Goal: Information Seeking & Learning: Find contact information

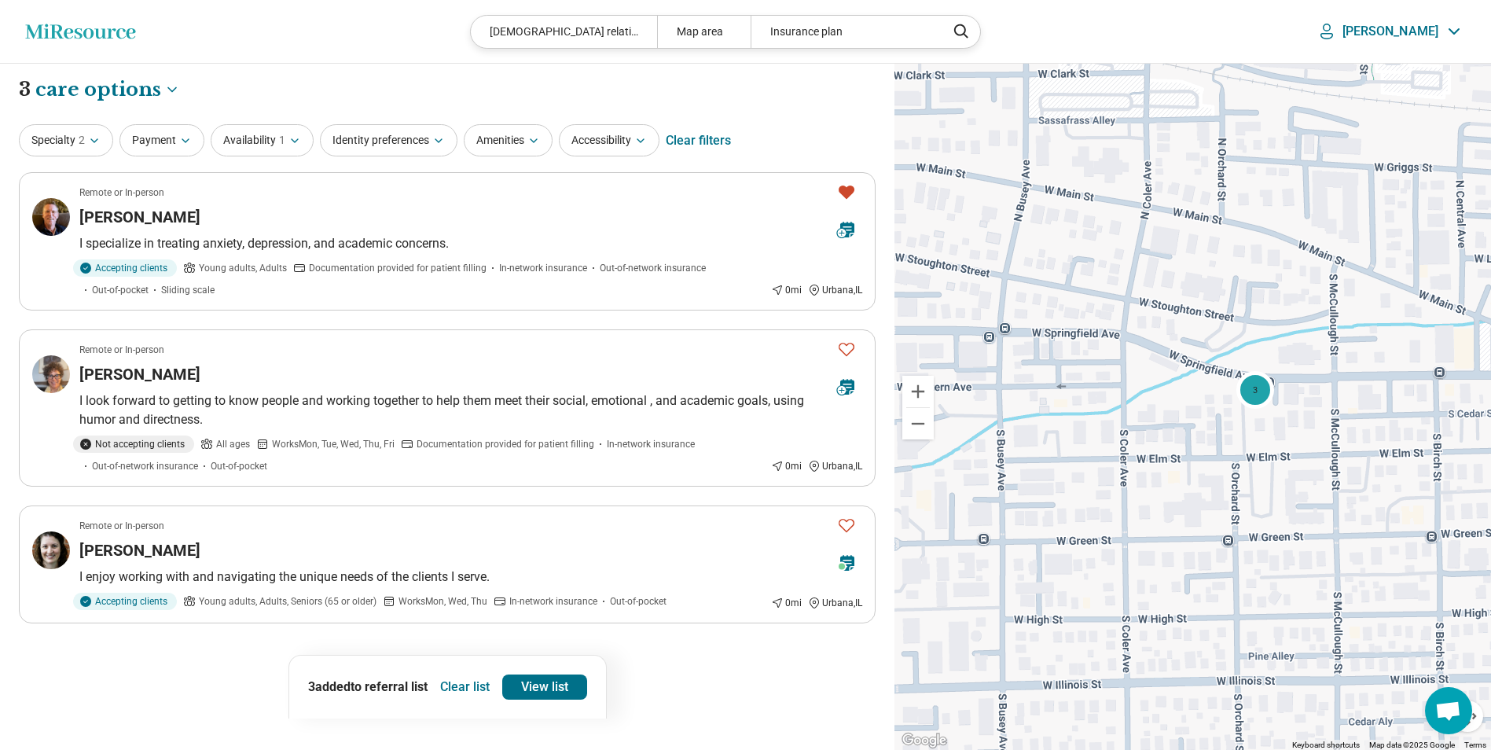
select select "***"
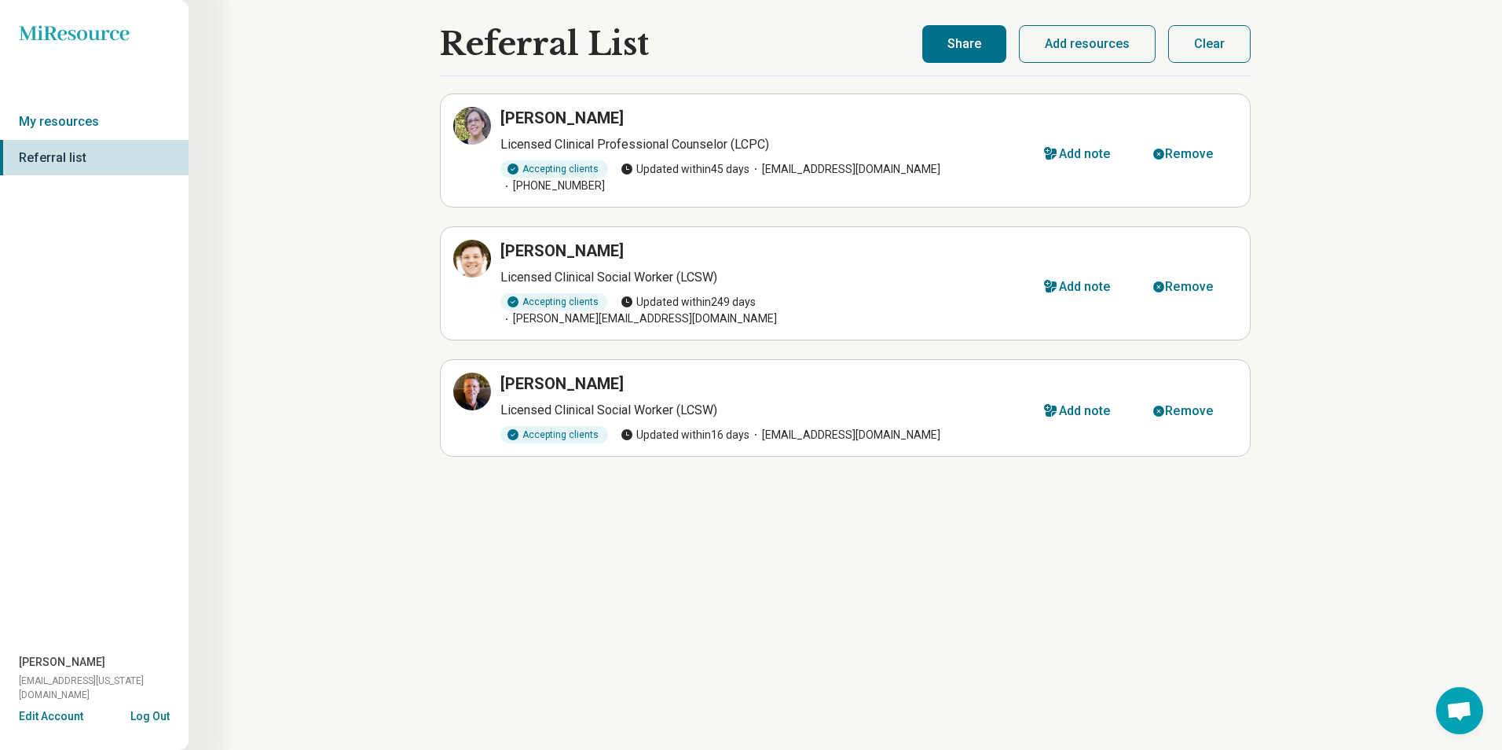
click at [548, 41] on h1 "Referral List" at bounding box center [544, 44] width 209 height 36
click at [71, 112] on link "My resources" at bounding box center [94, 122] width 189 height 36
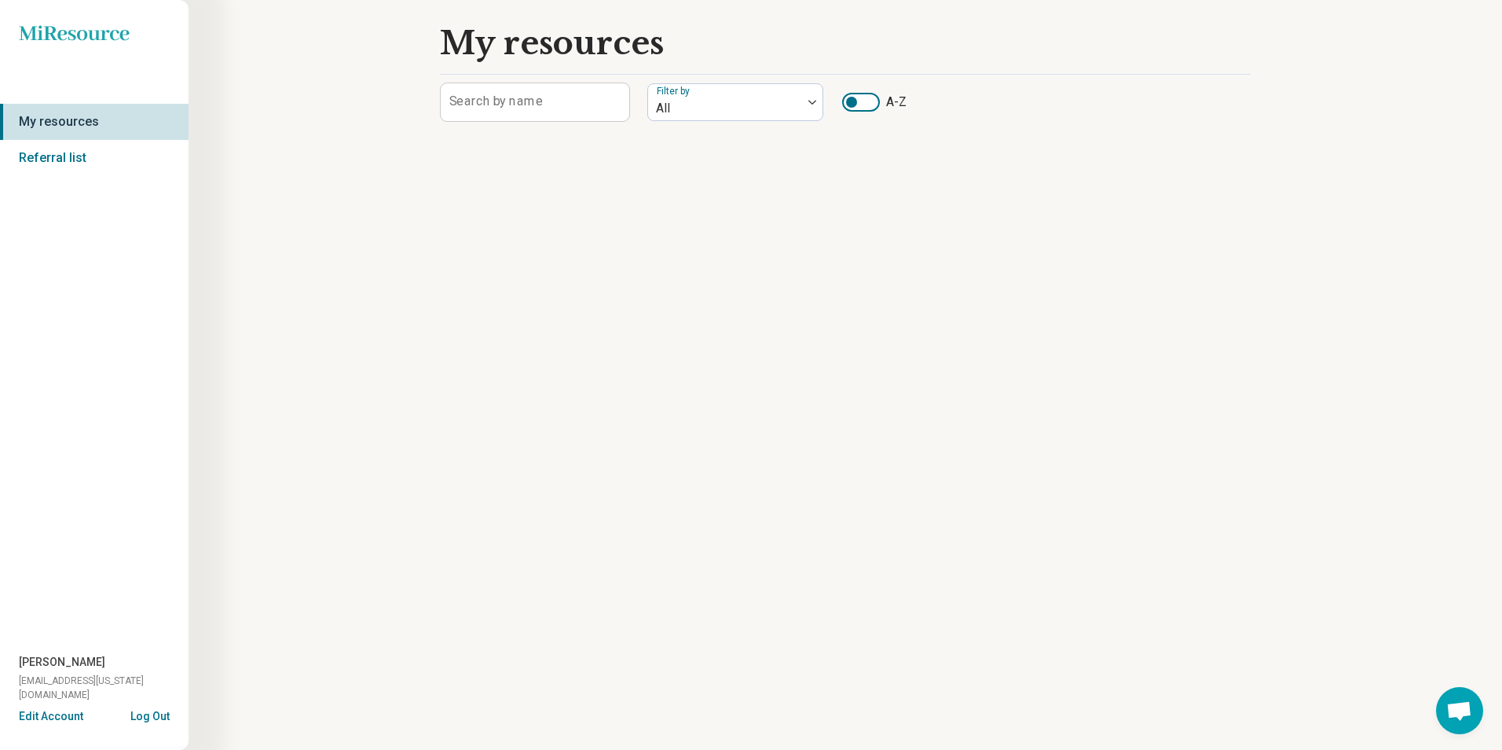
click at [85, 42] on div "Miresource logo My resources Referral list [PERSON_NAME] [EMAIL_ADDRESS][US_STA…" at bounding box center [94, 375] width 189 height 750
click at [85, 35] on icon at bounding box center [74, 32] width 110 height 15
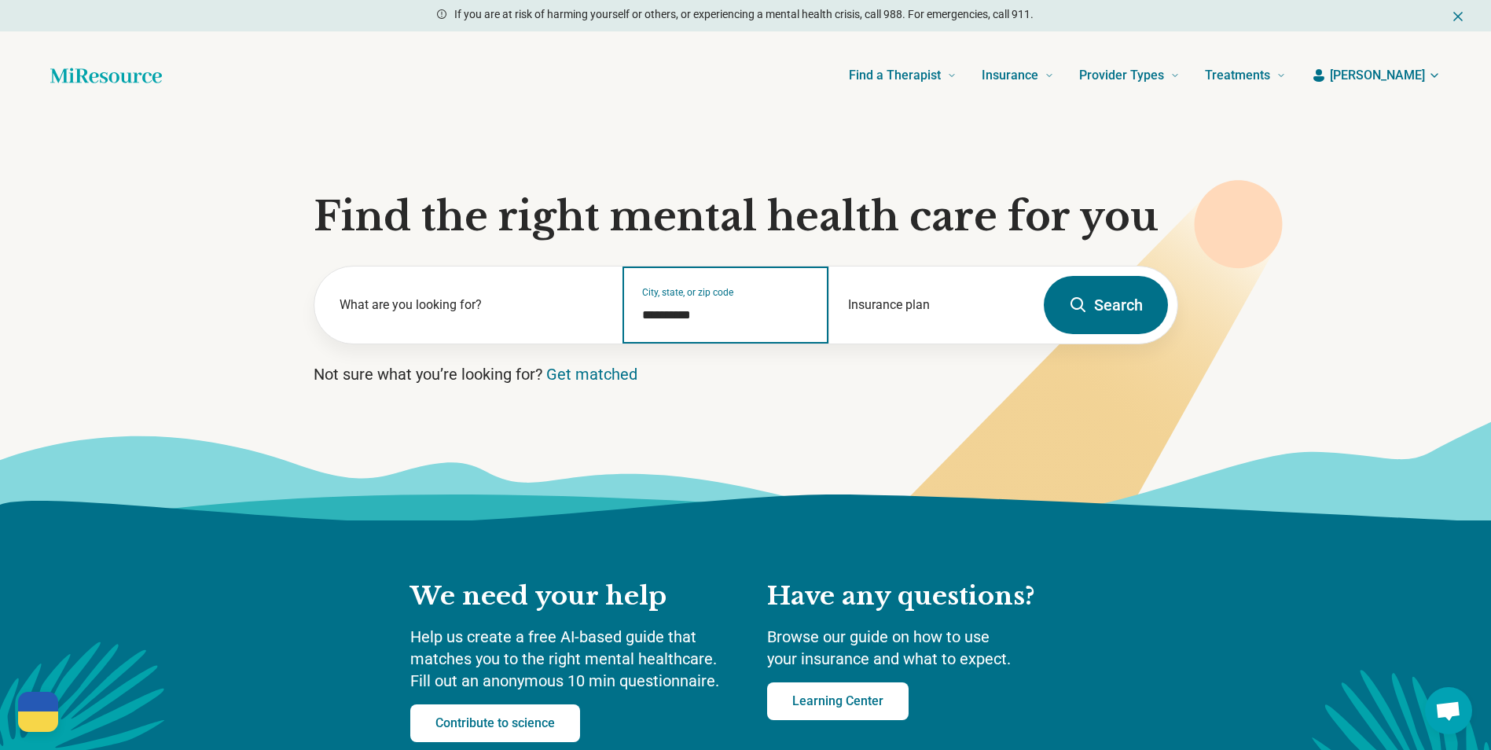
click at [711, 314] on input "**********" at bounding box center [725, 315] width 167 height 19
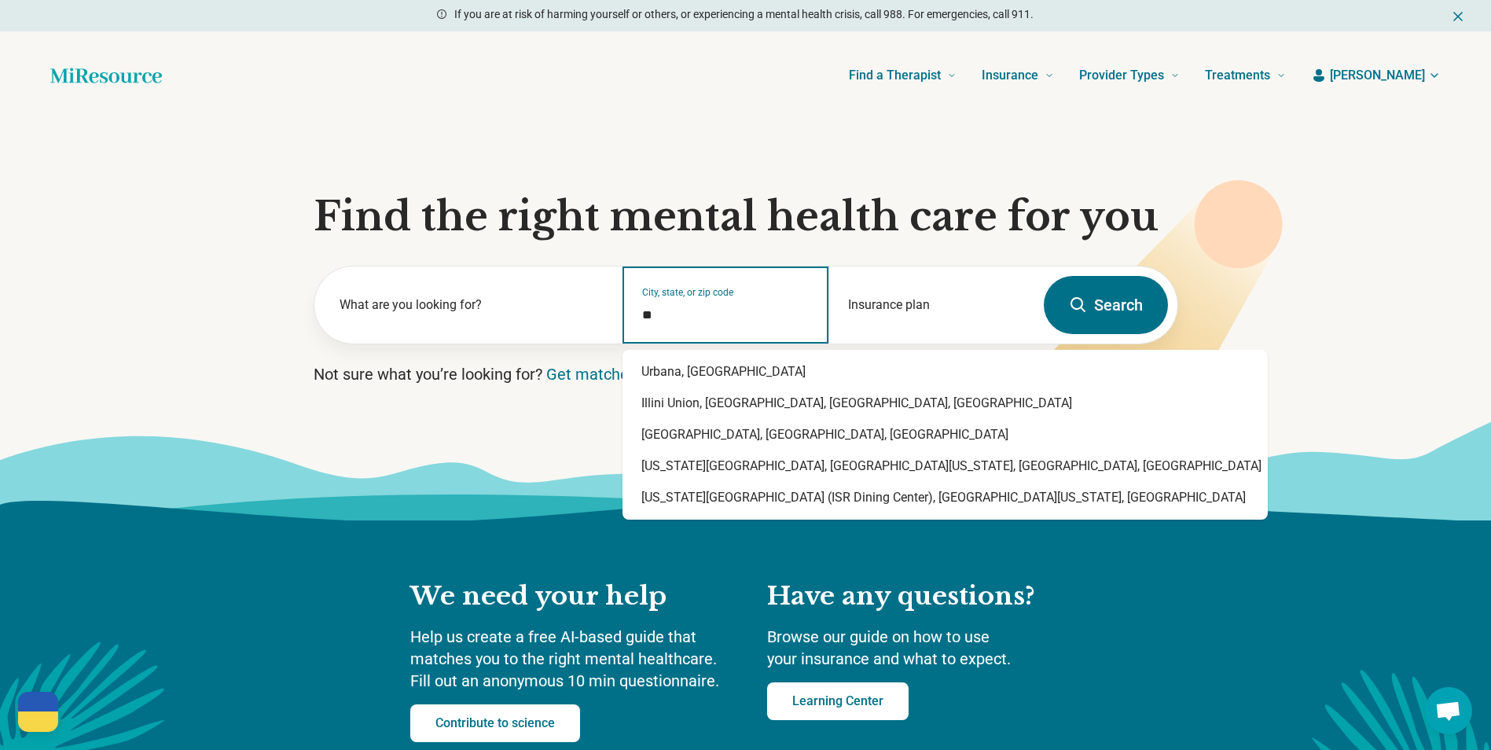
type input "*"
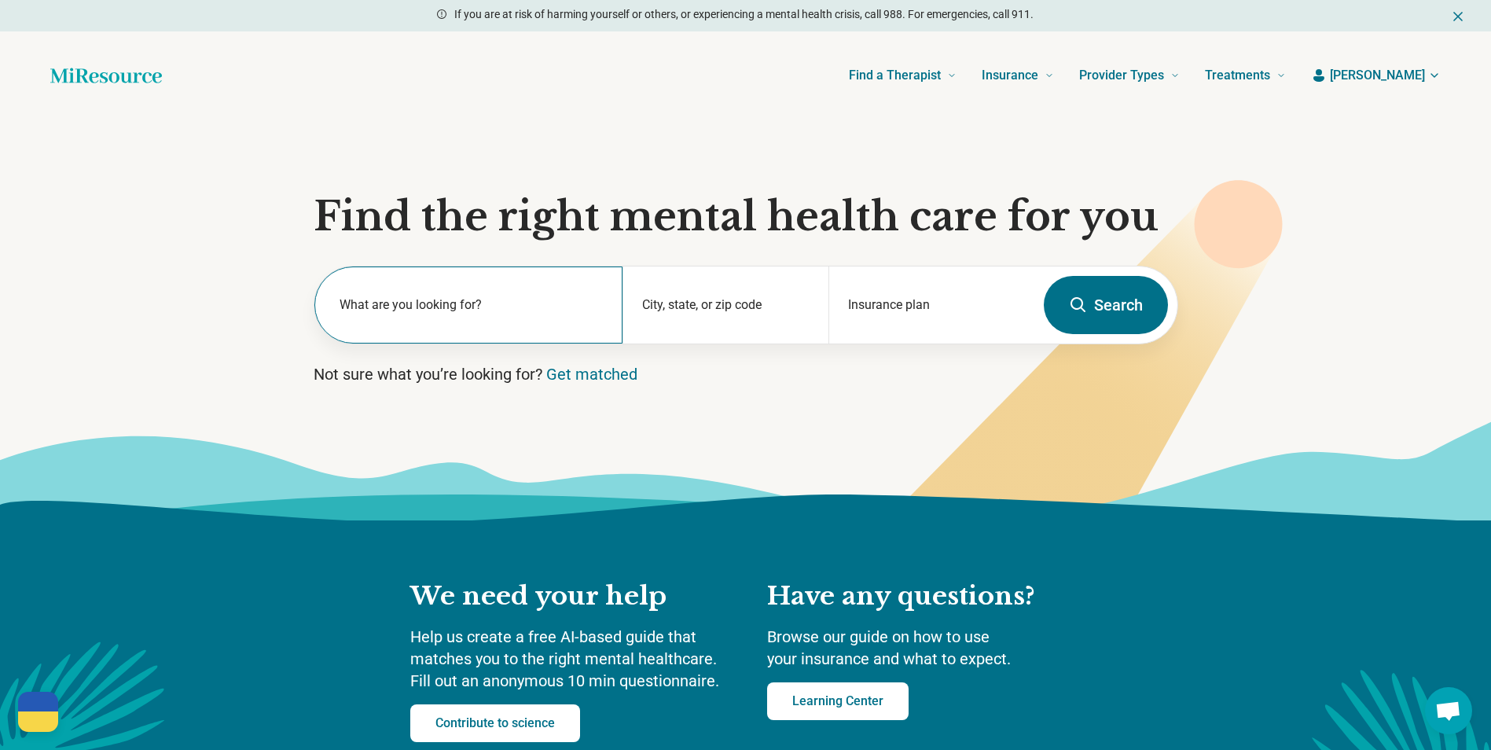
click at [574, 313] on label "What are you looking for?" at bounding box center [471, 304] width 265 height 19
click at [677, 328] on div "City, state, or zip code" at bounding box center [725, 304] width 206 height 77
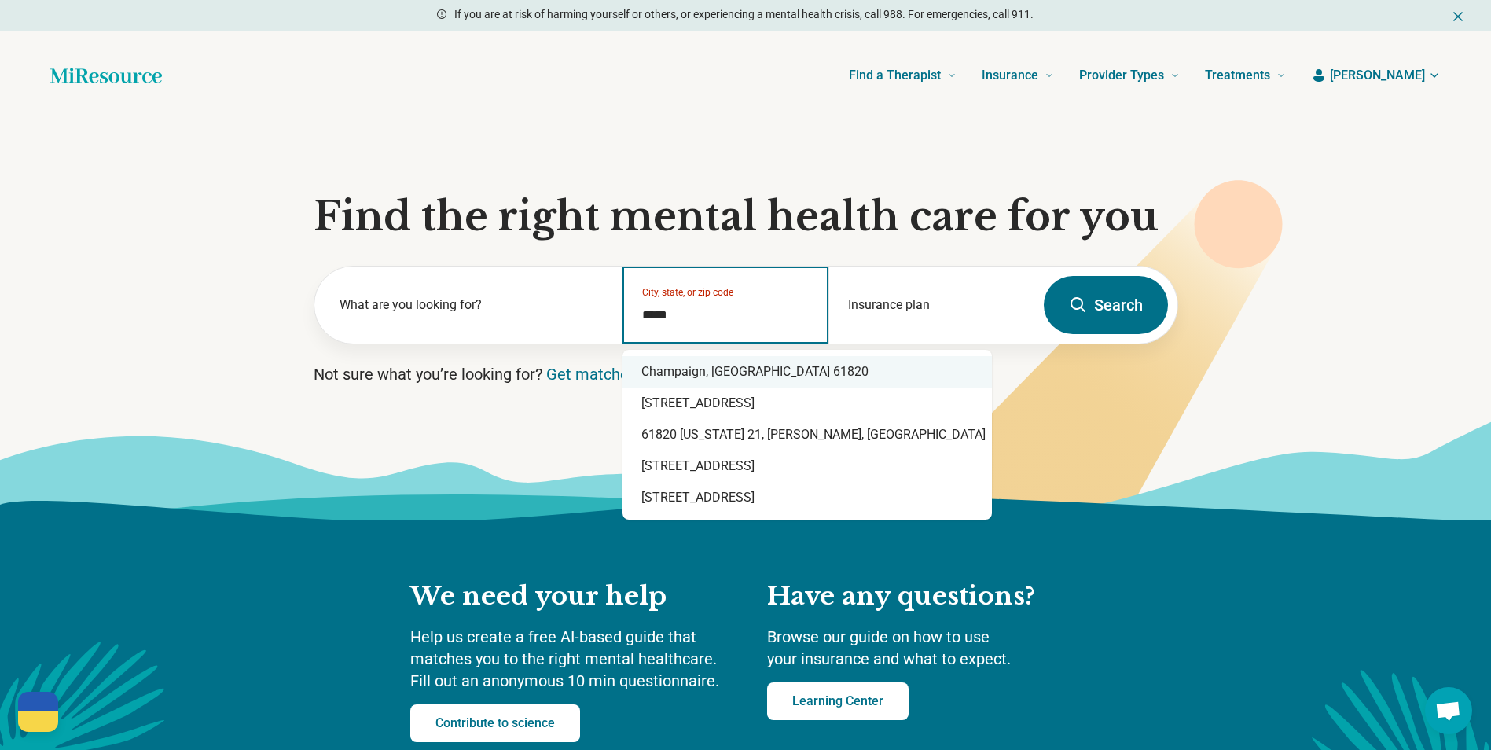
click at [756, 376] on div "Champaign, [GEOGRAPHIC_DATA] 61820" at bounding box center [806, 371] width 369 height 31
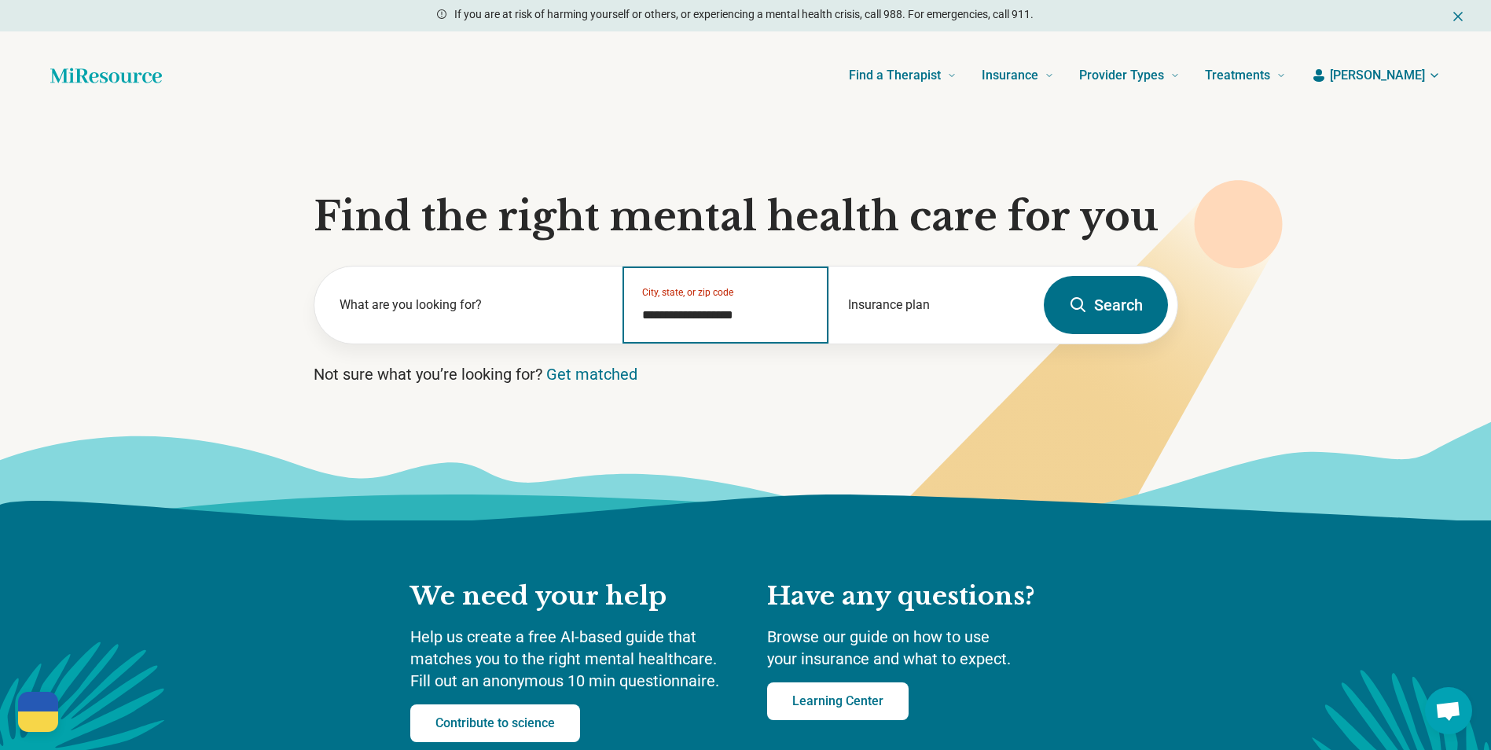
type input "**********"
click at [1088, 325] on button "Search" at bounding box center [1105, 305] width 124 height 58
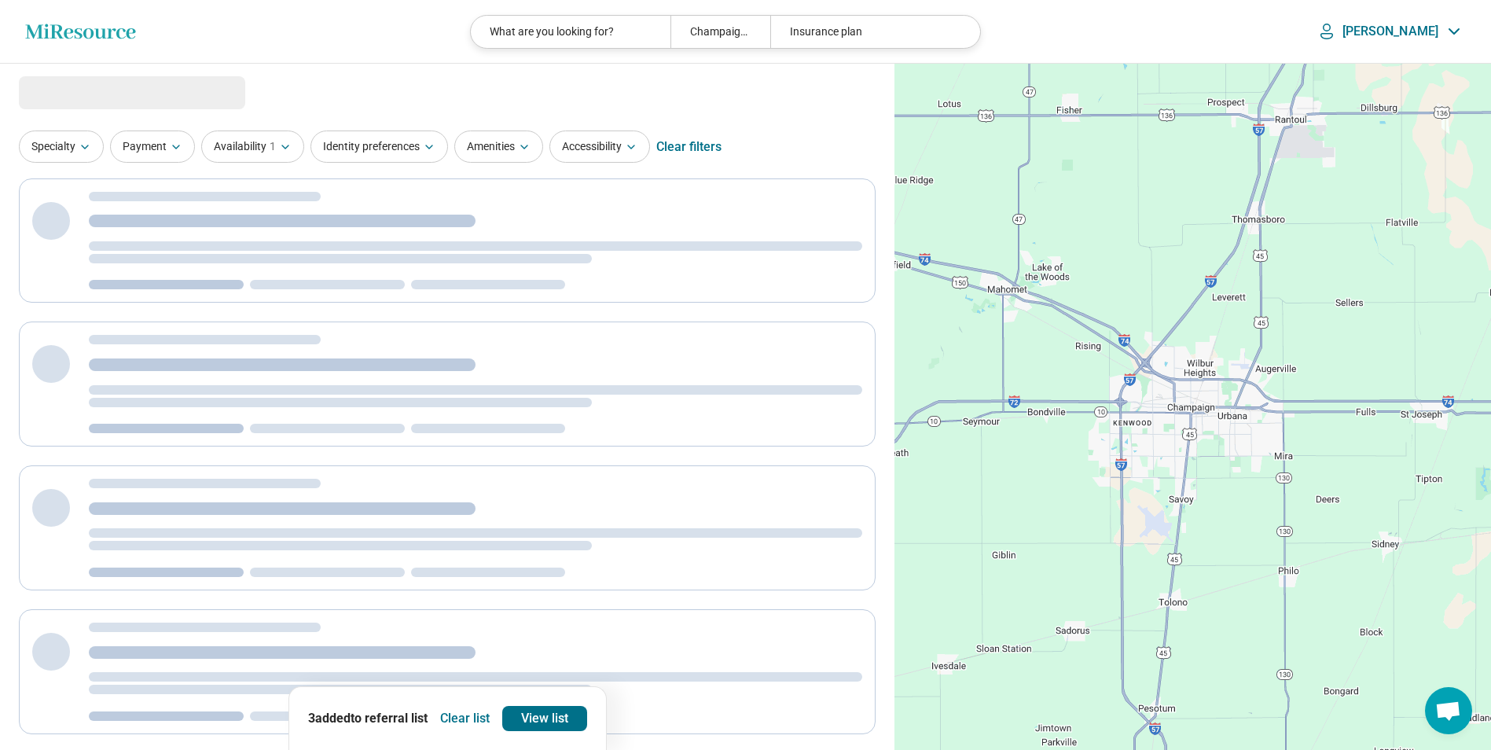
select select "***"
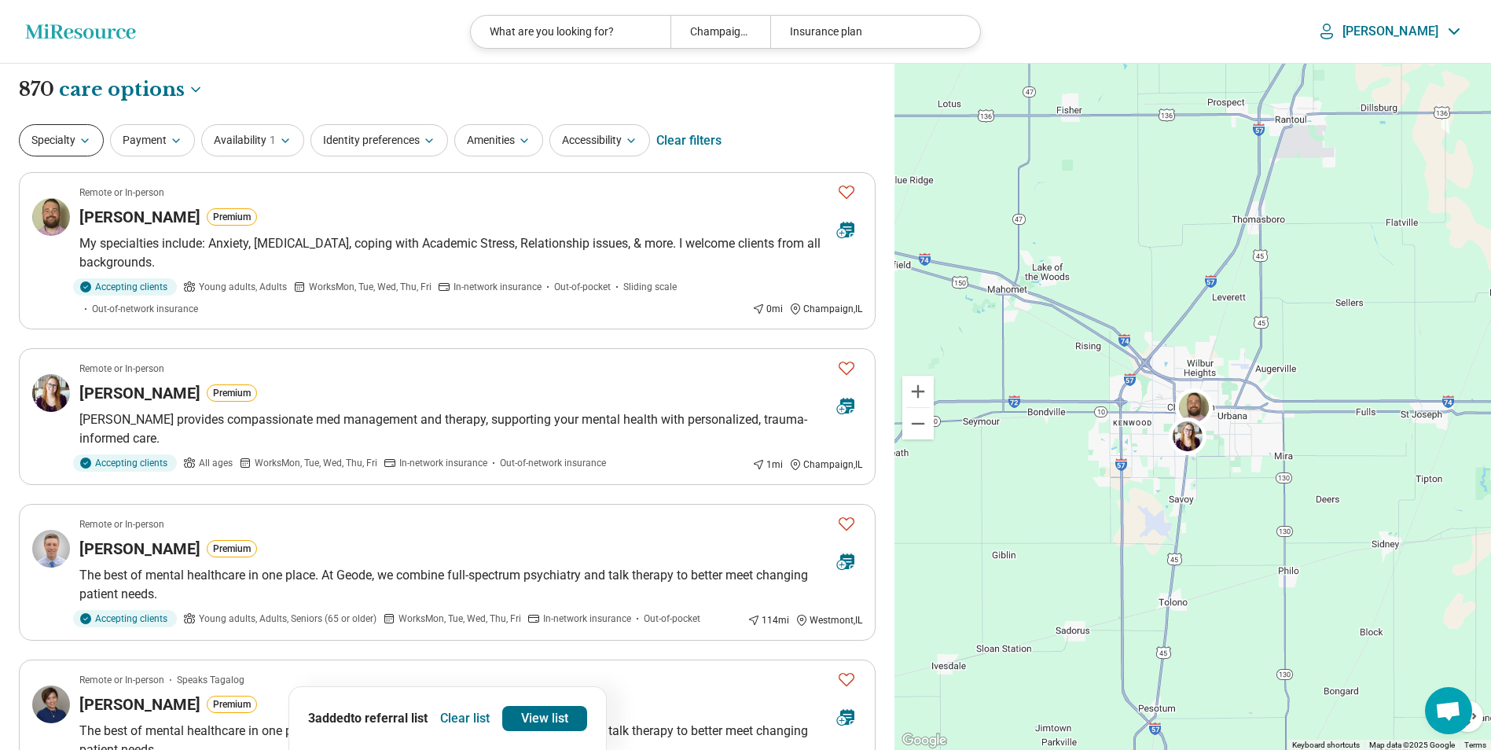
click at [96, 141] on button "Specialty" at bounding box center [61, 140] width 85 height 32
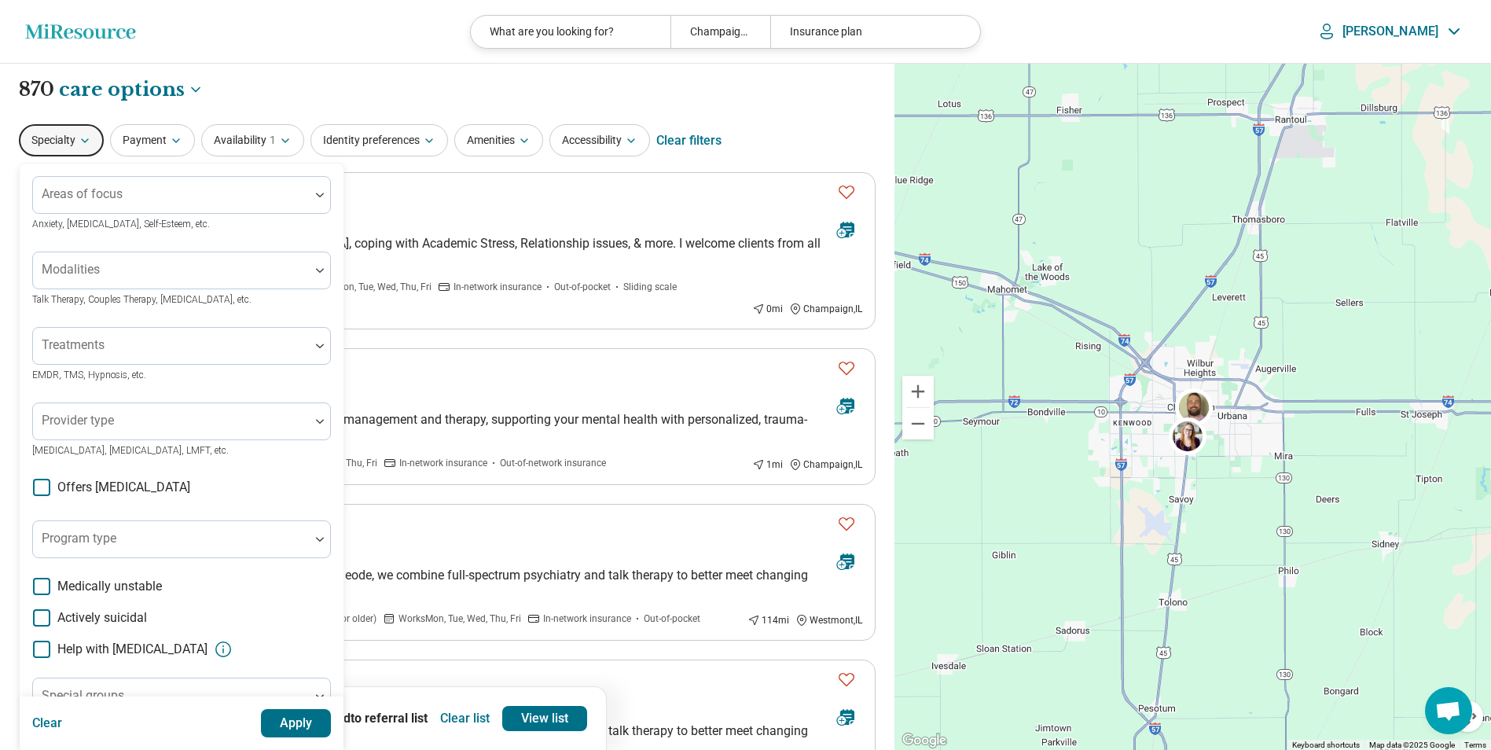
click at [39, 483] on icon at bounding box center [41, 487] width 17 height 17
drag, startPoint x: 293, startPoint y: 703, endPoint x: 292, endPoint y: 713, distance: 9.5
click at [292, 704] on div "Clear Apply" at bounding box center [182, 722] width 324 height 53
click at [292, 728] on button "Apply" at bounding box center [296, 723] width 71 height 28
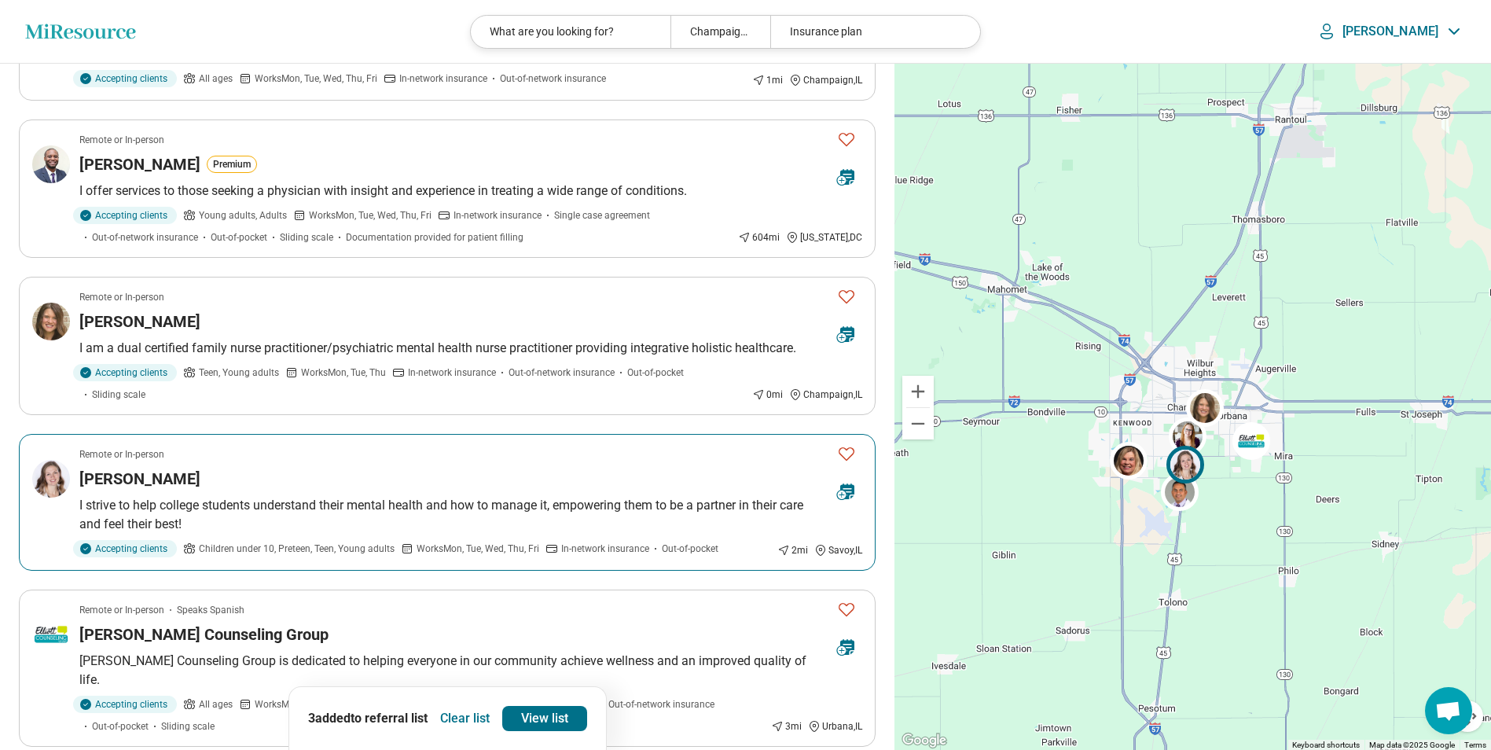
scroll to position [236, 0]
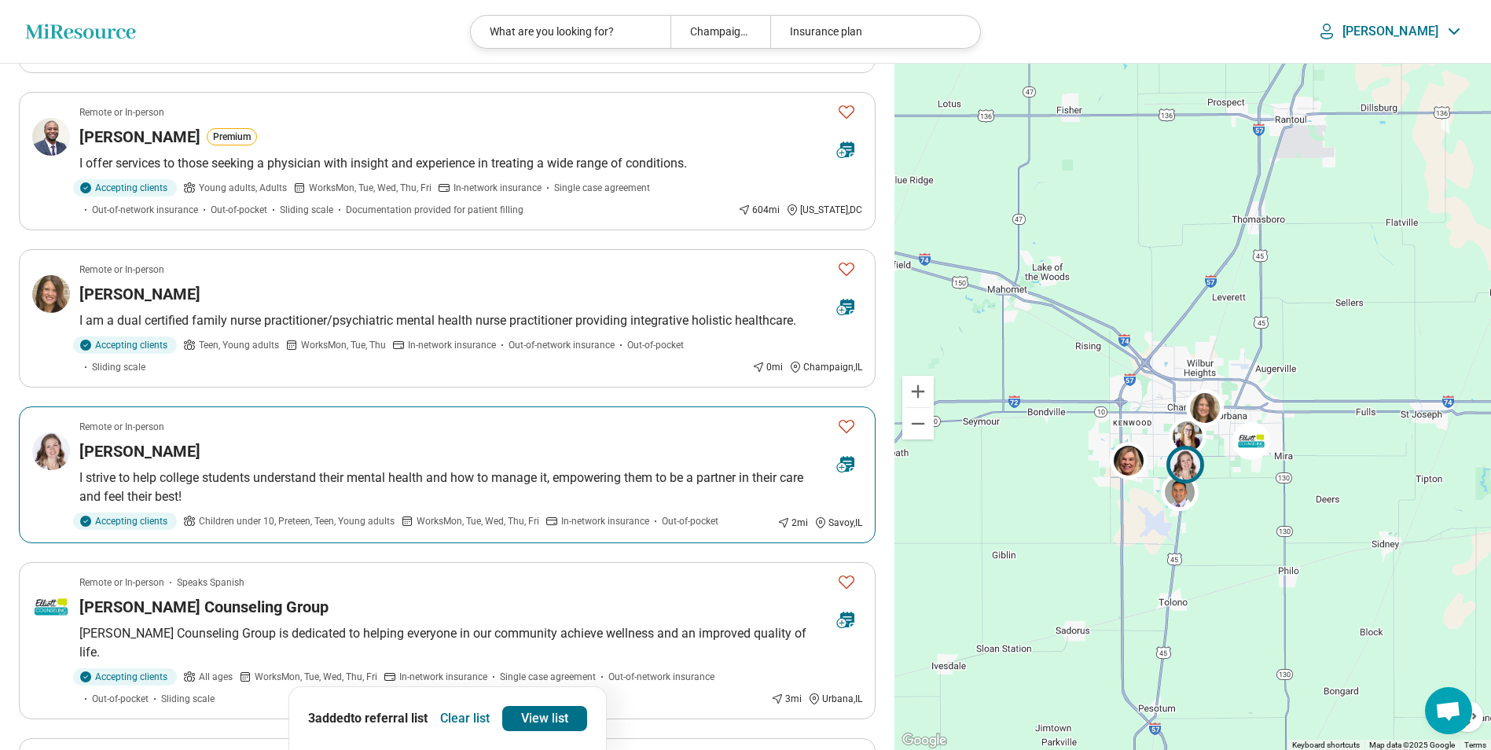
click at [274, 429] on div "Remote or In-person" at bounding box center [451, 427] width 745 height 14
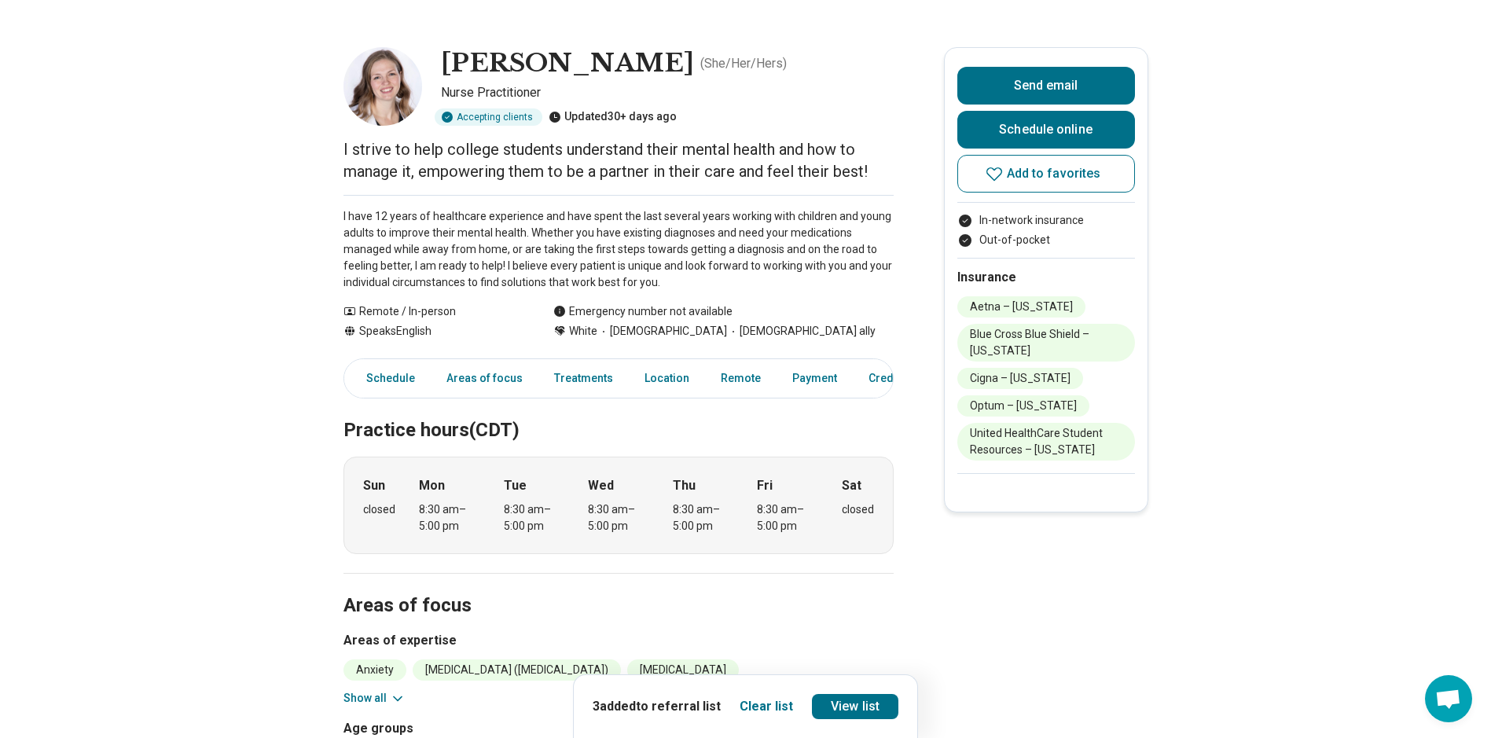
scroll to position [79, 0]
